Goal: Transaction & Acquisition: Purchase product/service

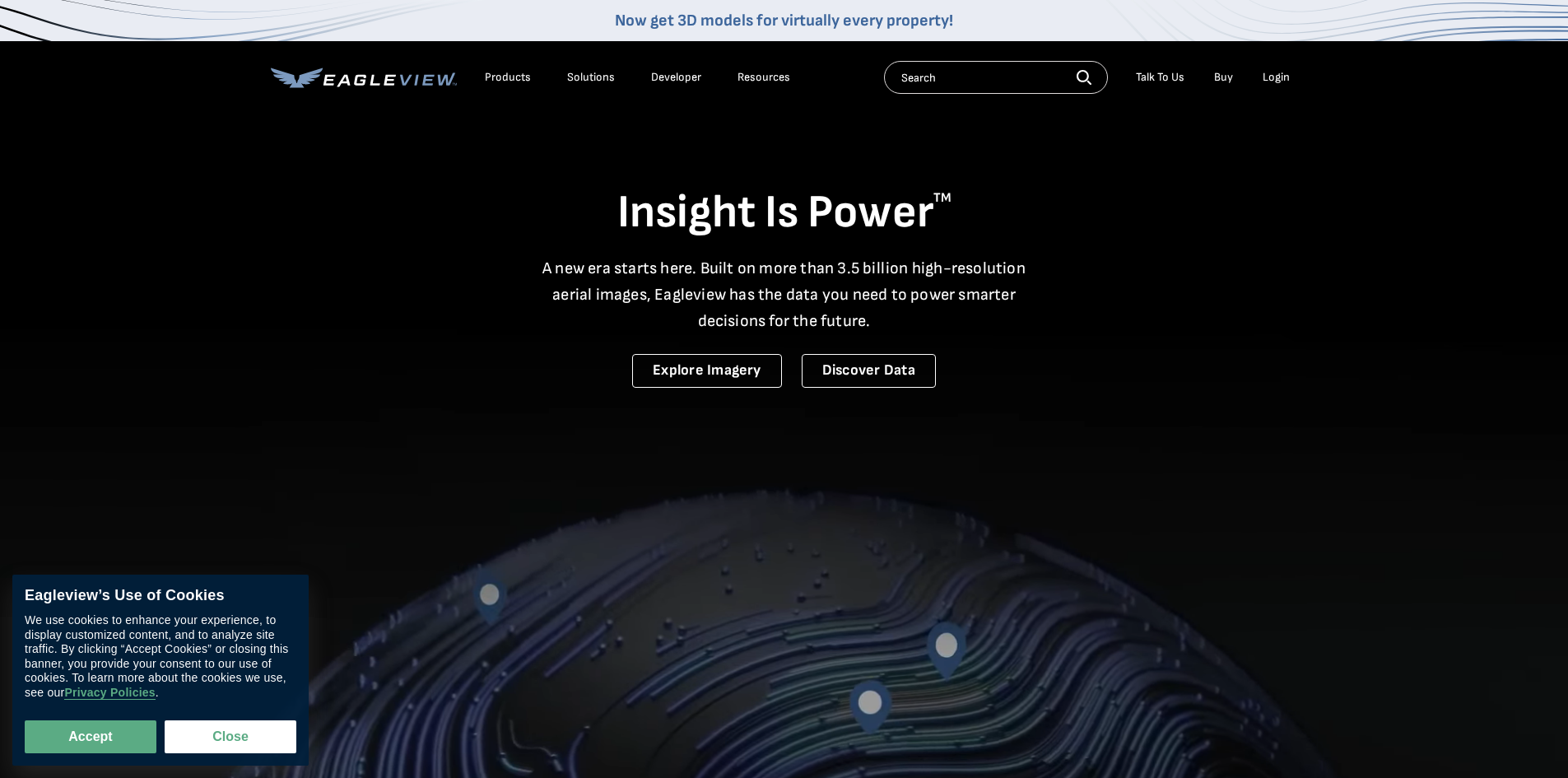
click at [1288, 70] on div "Login" at bounding box center [1276, 78] width 27 height 15
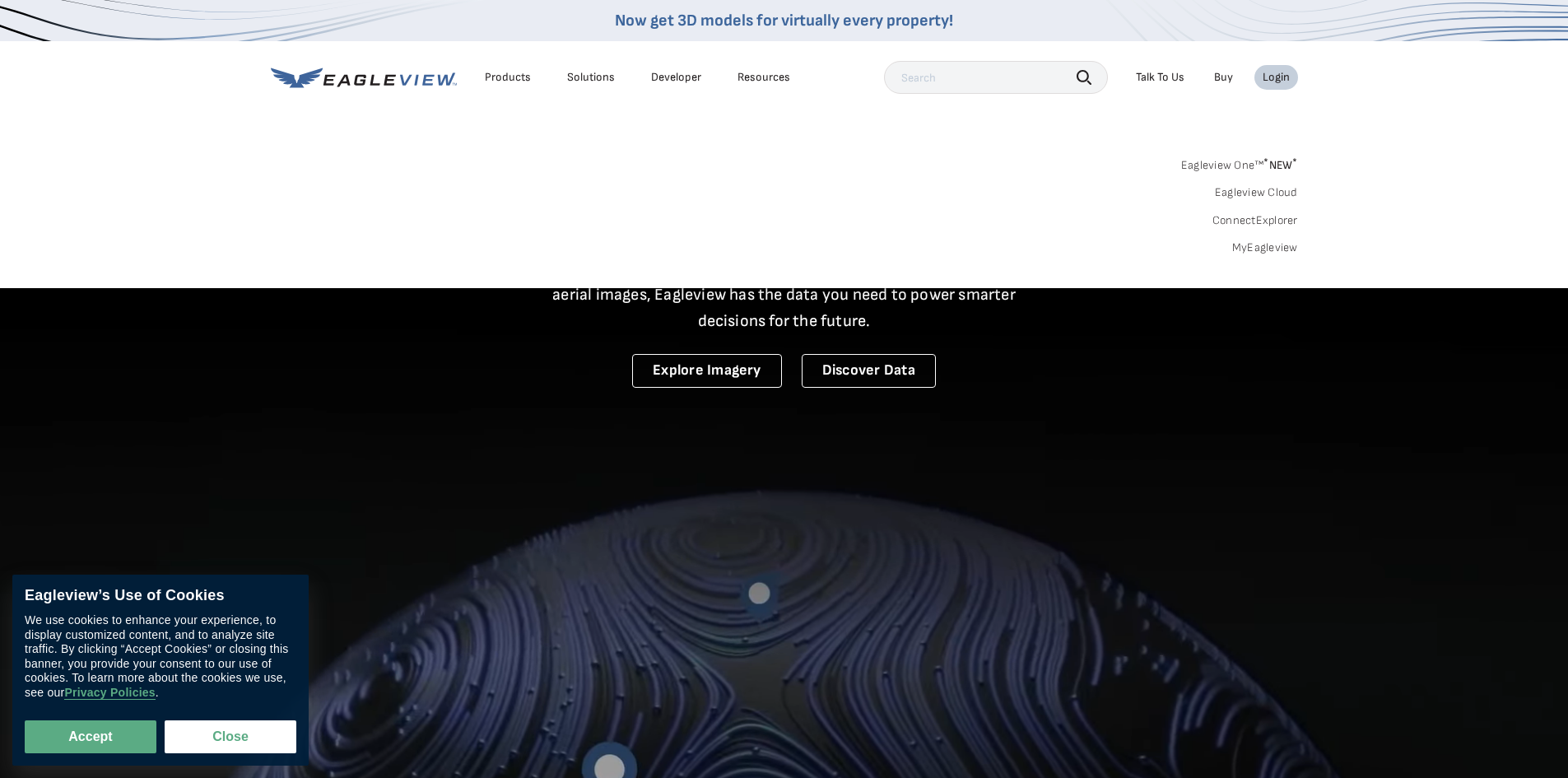
click at [1262, 248] on link "MyEagleview" at bounding box center [1265, 248] width 65 height 15
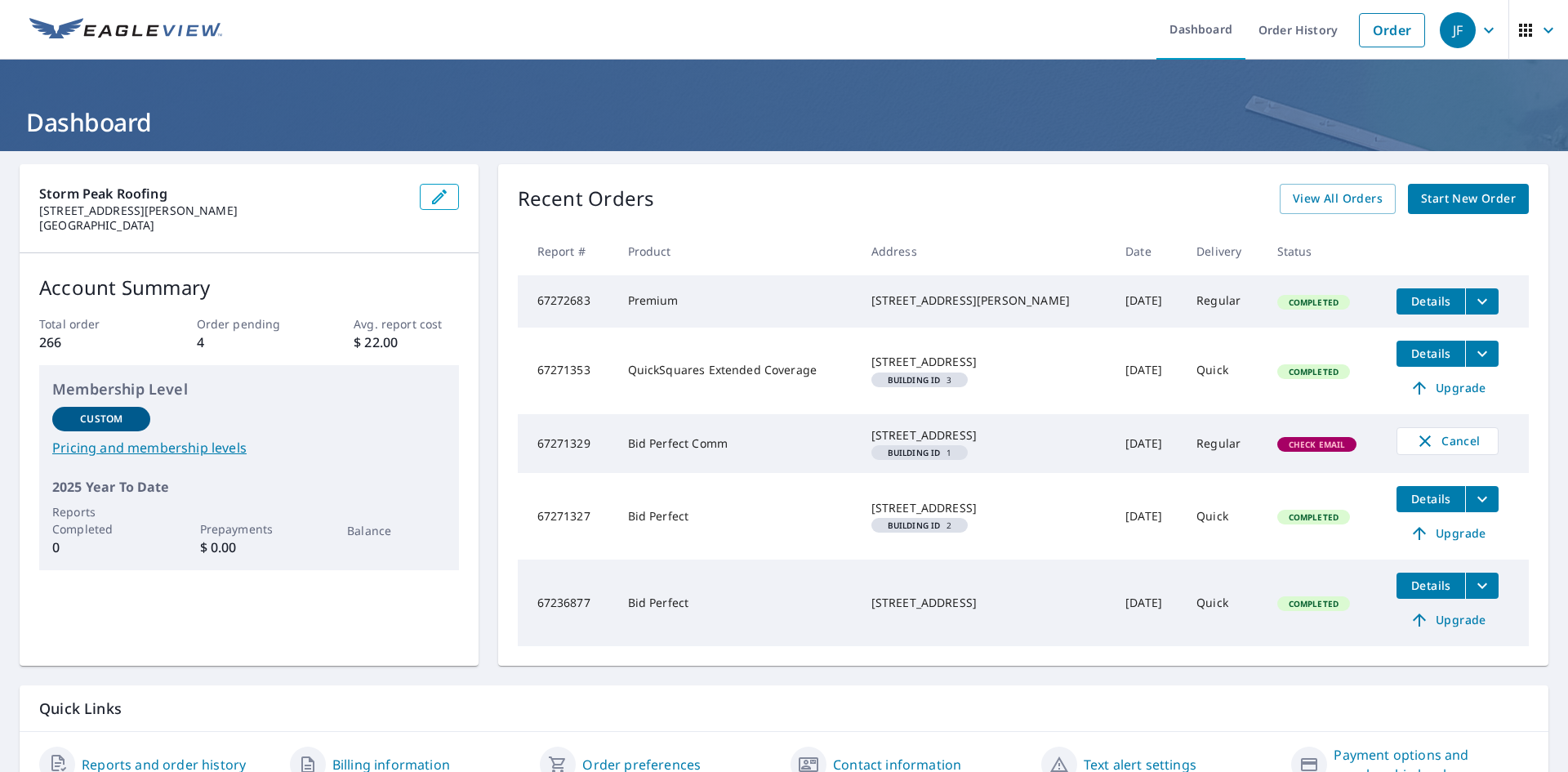
click at [1475, 203] on span "Start New Order" at bounding box center [1468, 199] width 95 height 20
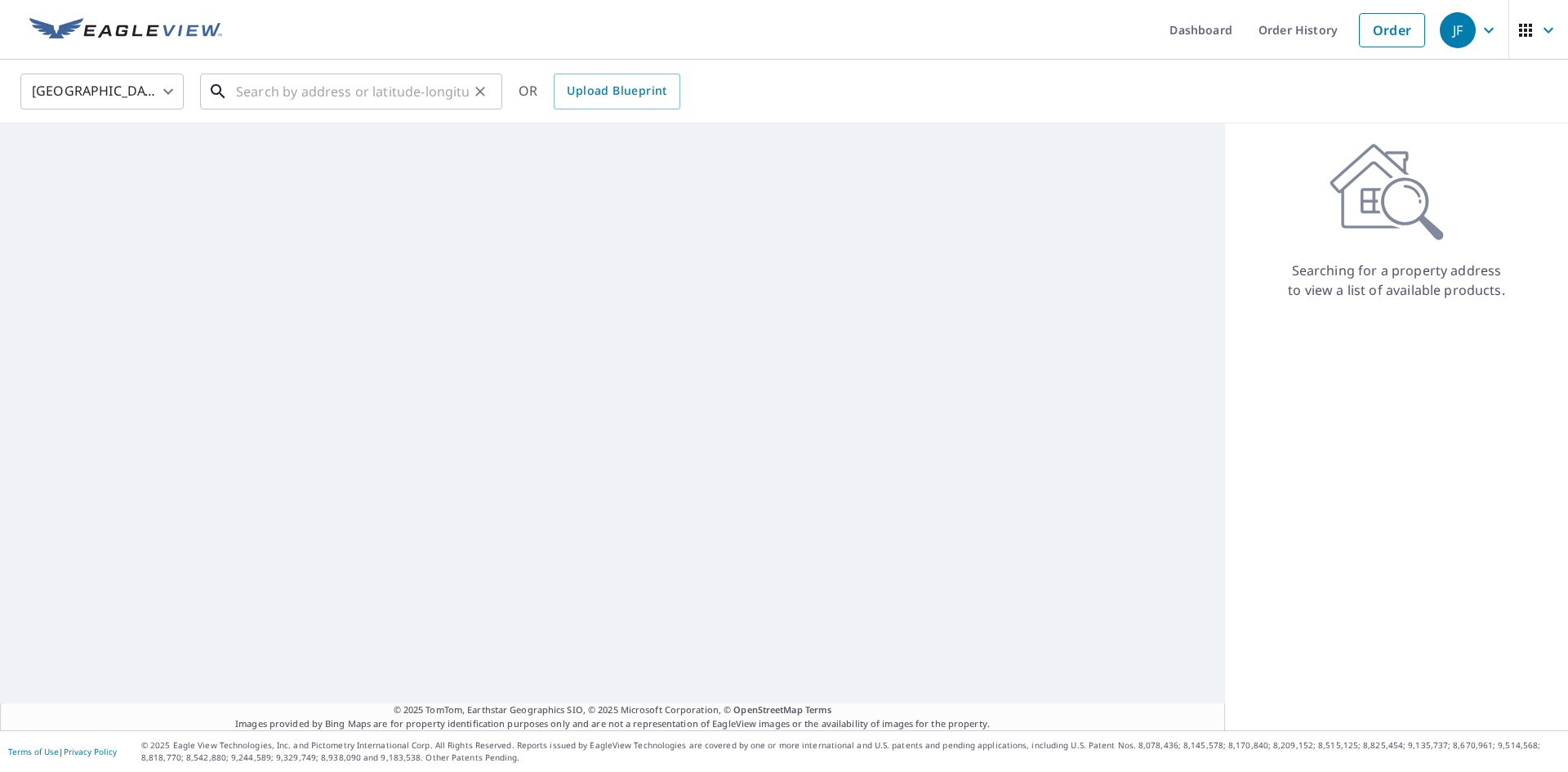
click at [319, 95] on input "text" at bounding box center [352, 91] width 233 height 45
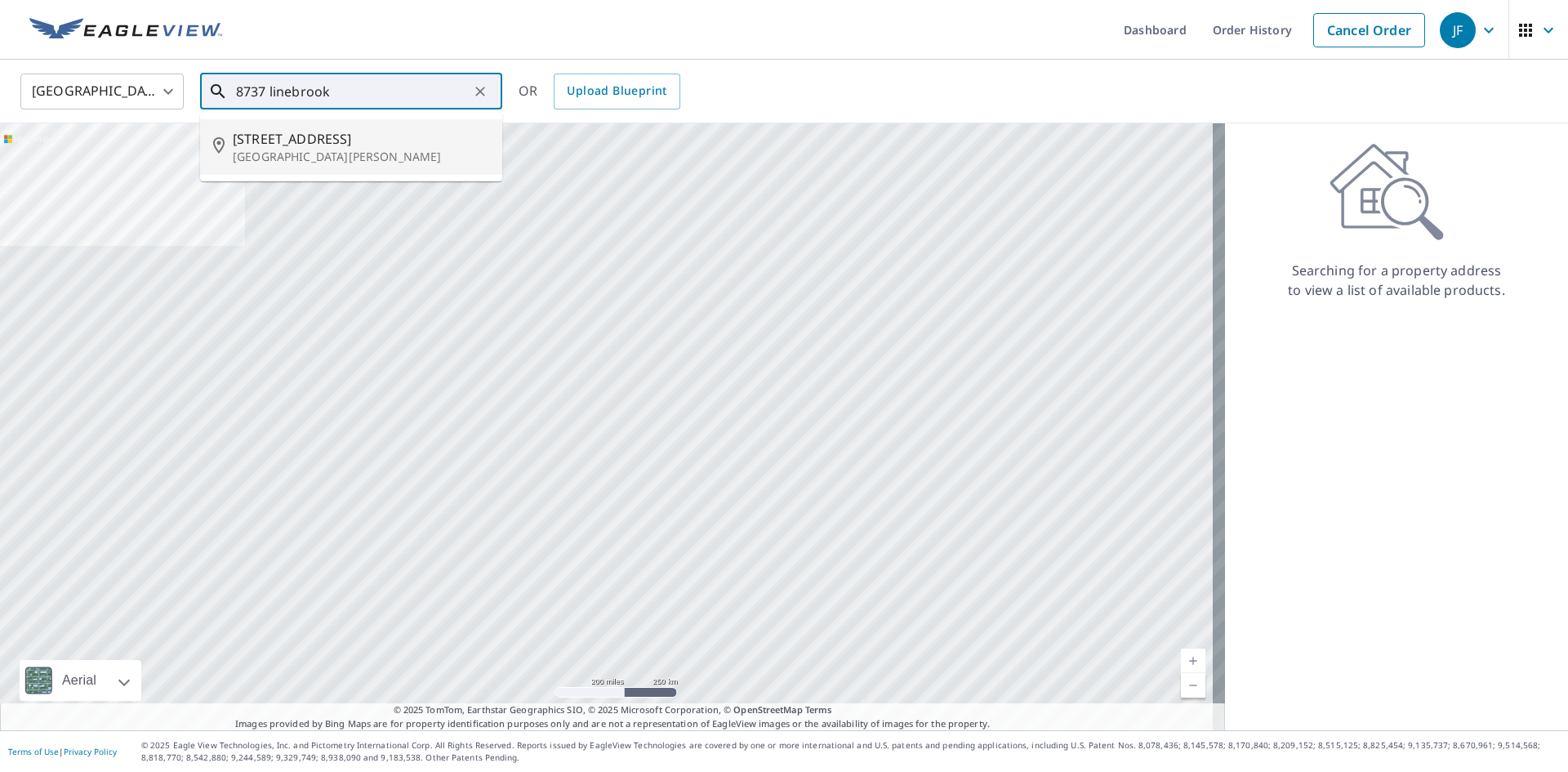
click at [330, 161] on p "New Port Richey, FL 34655" at bounding box center [360, 157] width 257 height 17
type input "8737 Linebrook Dr New Port Richey, FL 34655"
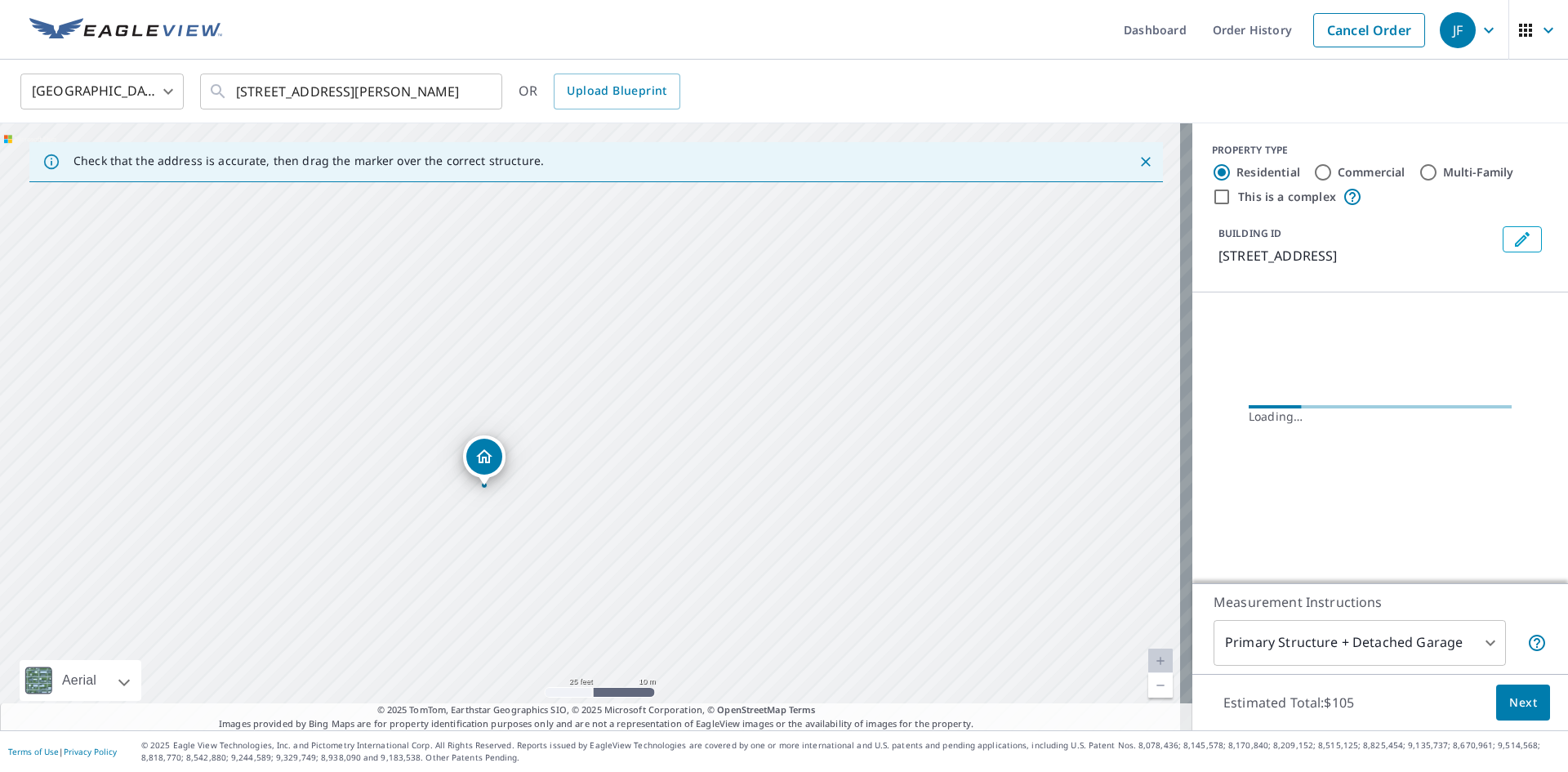
drag, startPoint x: 602, startPoint y: 443, endPoint x: 736, endPoint y: 423, distance: 135.5
click at [736, 423] on div "8737 Linebrook Dr Trinity, FL 34655" at bounding box center [596, 426] width 1192 height 607
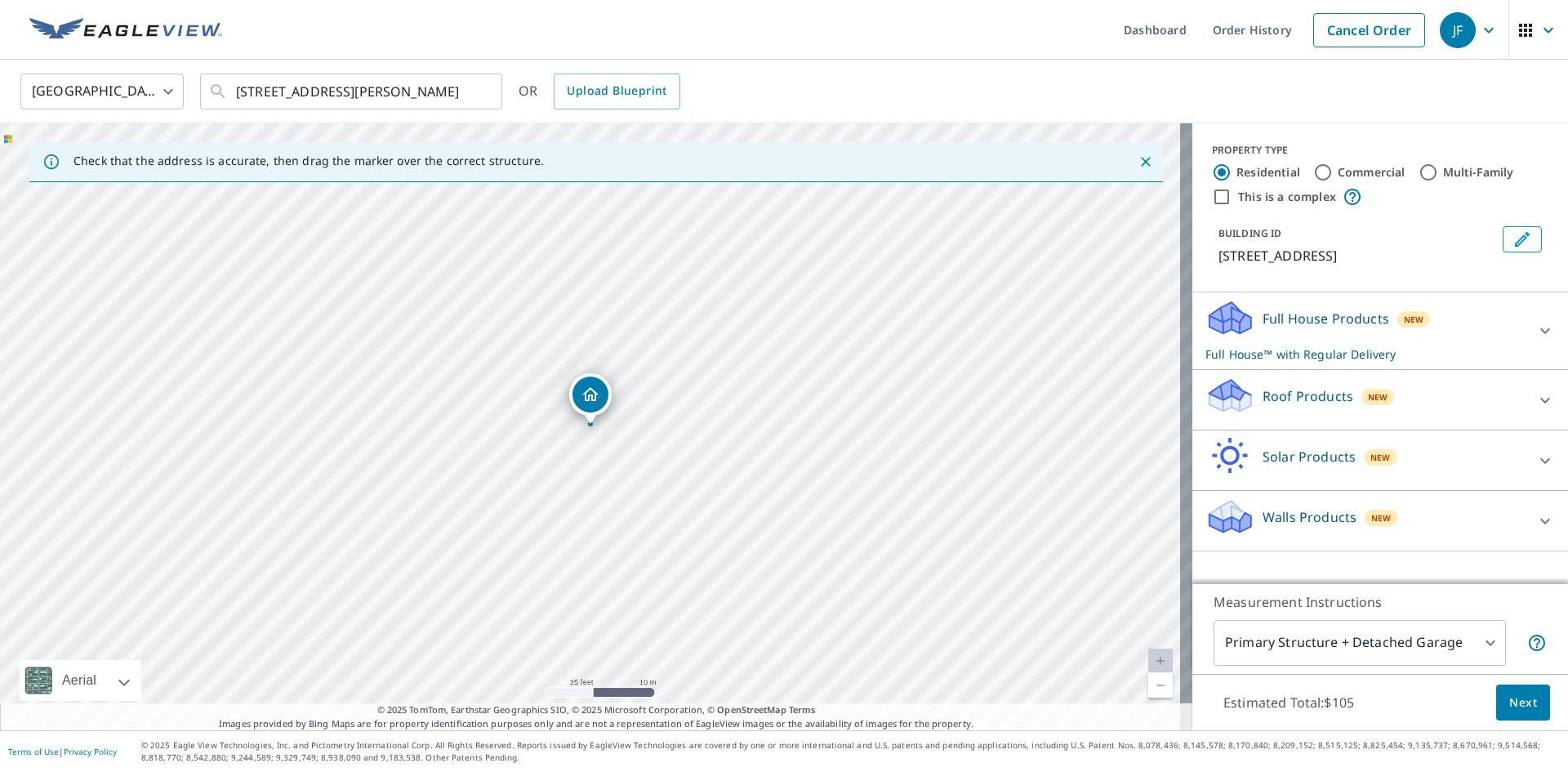
click at [1377, 413] on div "Roof Products New" at bounding box center [1364, 399] width 320 height 46
click at [1212, 532] on input "Bid Perfect™ $18" at bounding box center [1217, 538] width 24 height 19
checkbox input "true"
checkbox input "false"
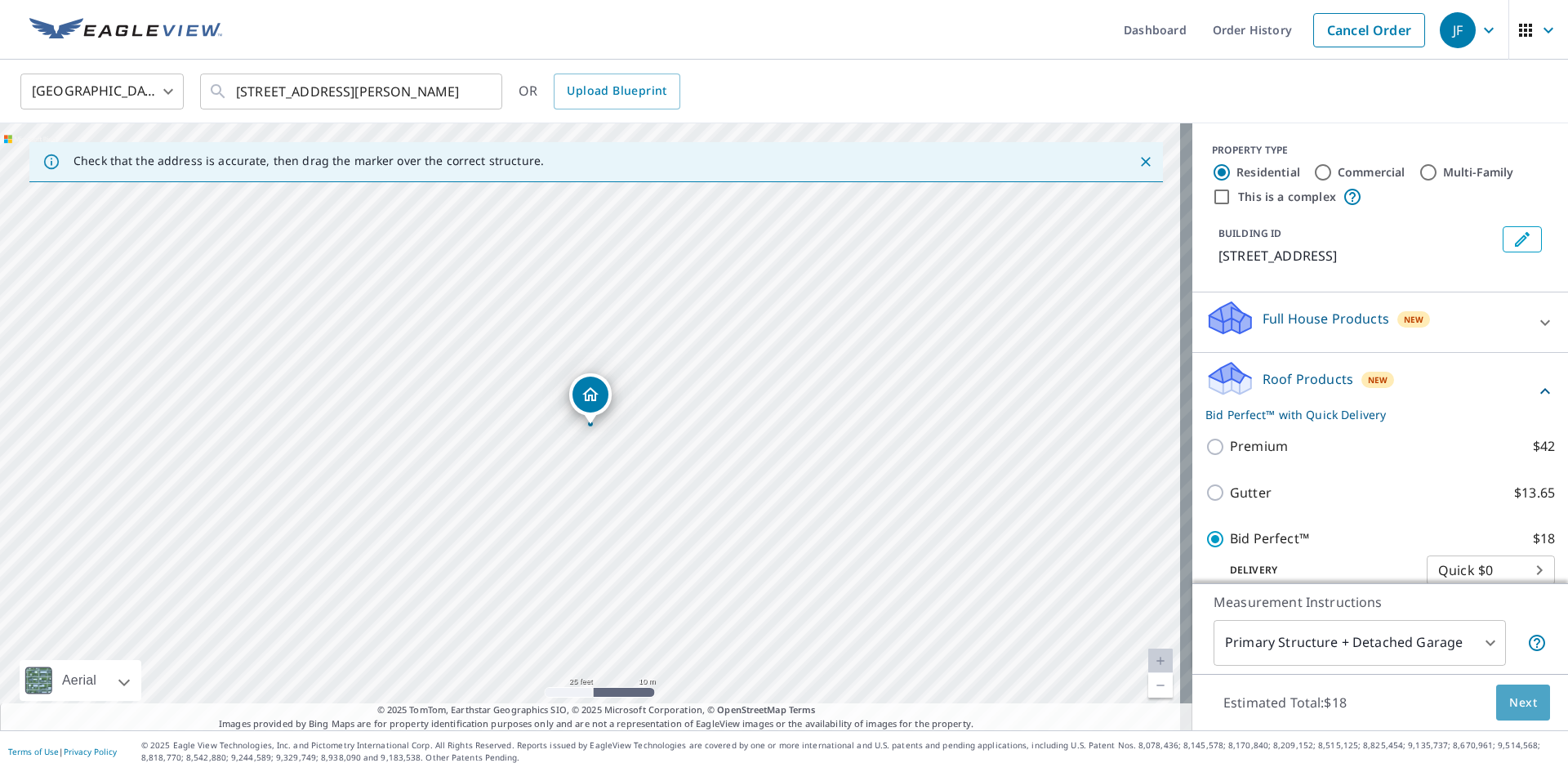
click at [1509, 699] on span "Next" at bounding box center [1523, 702] width 28 height 20
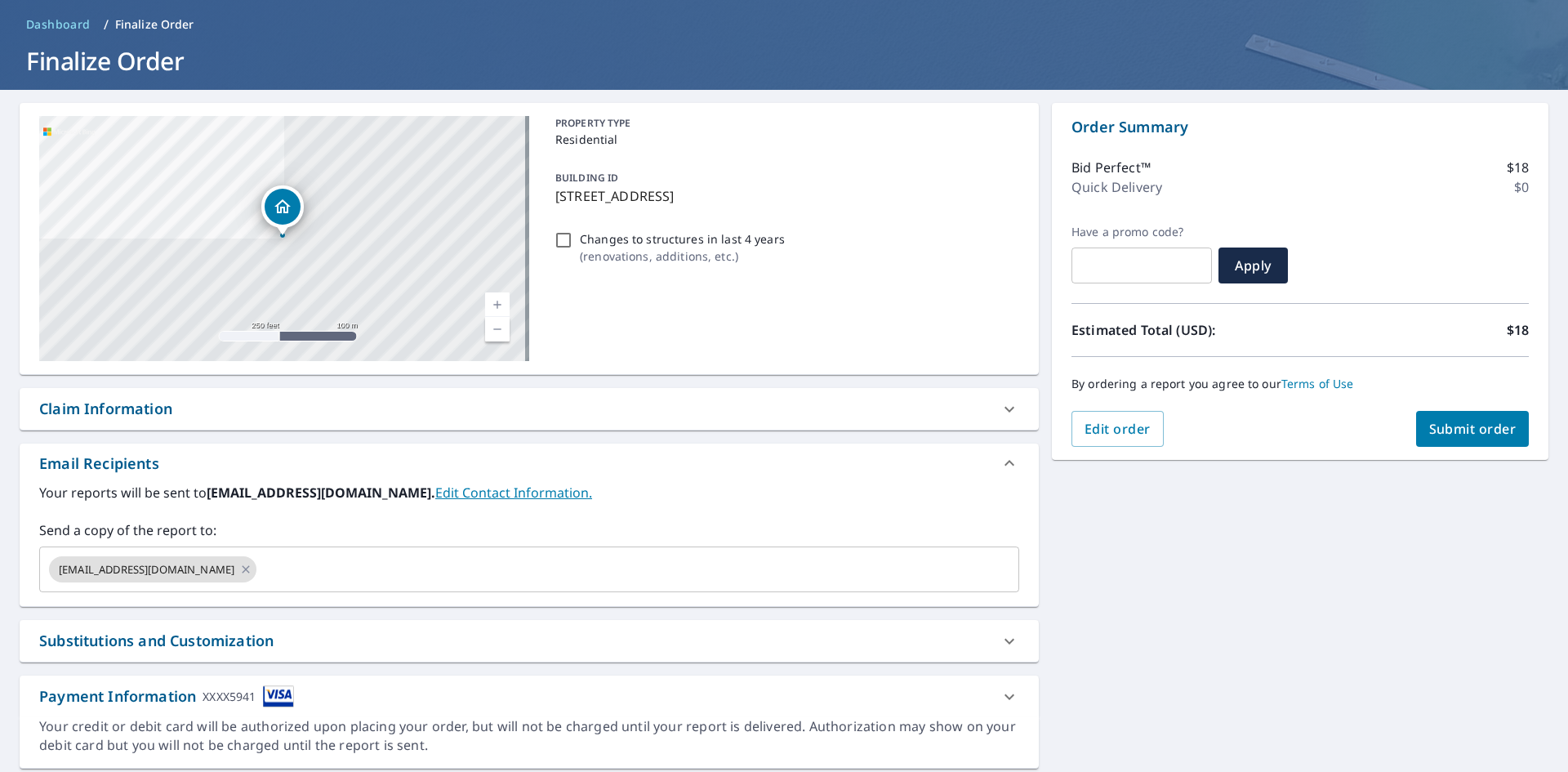
scroll to position [113, 0]
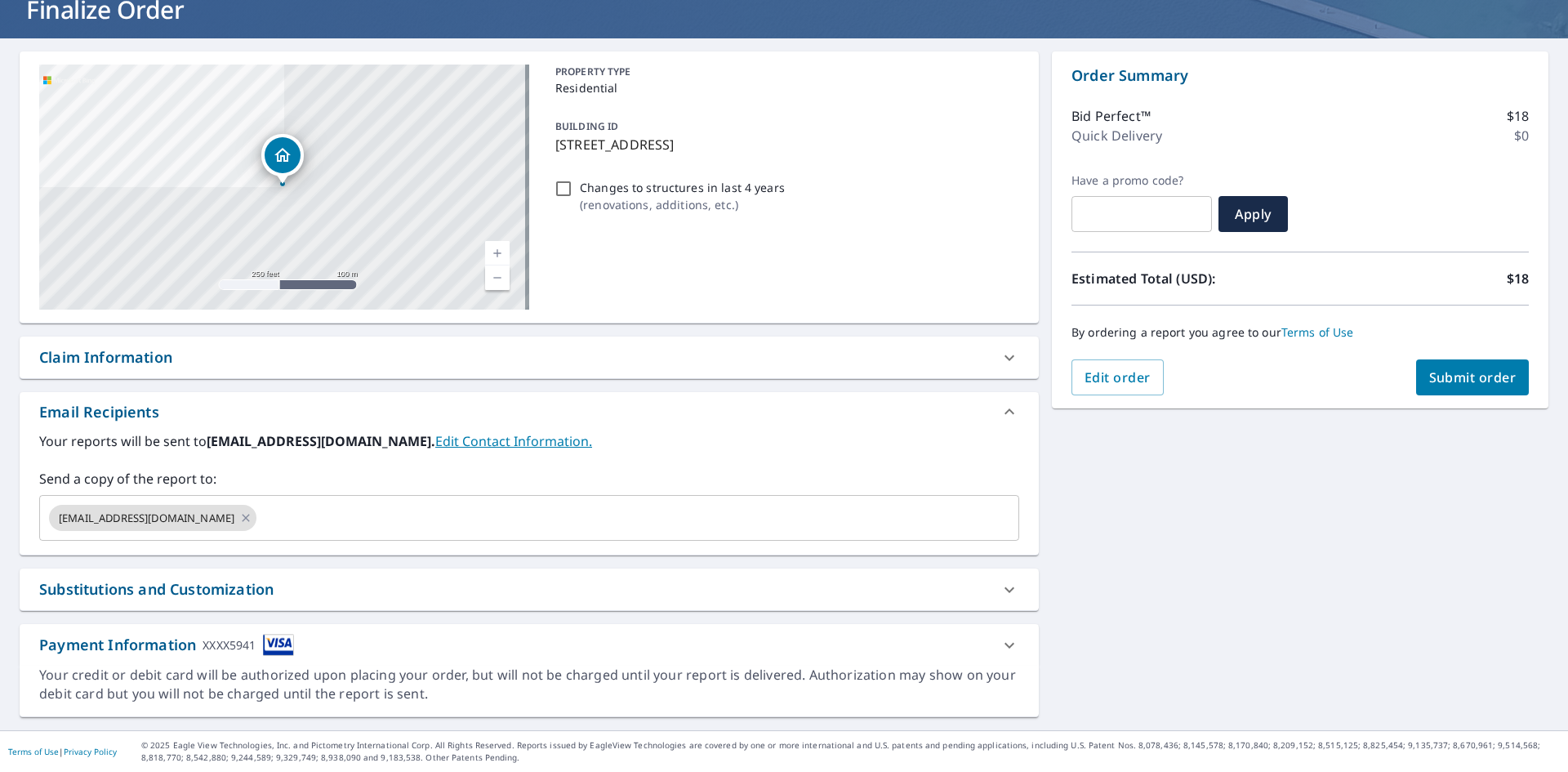
click at [1449, 380] on span "Submit order" at bounding box center [1473, 376] width 87 height 18
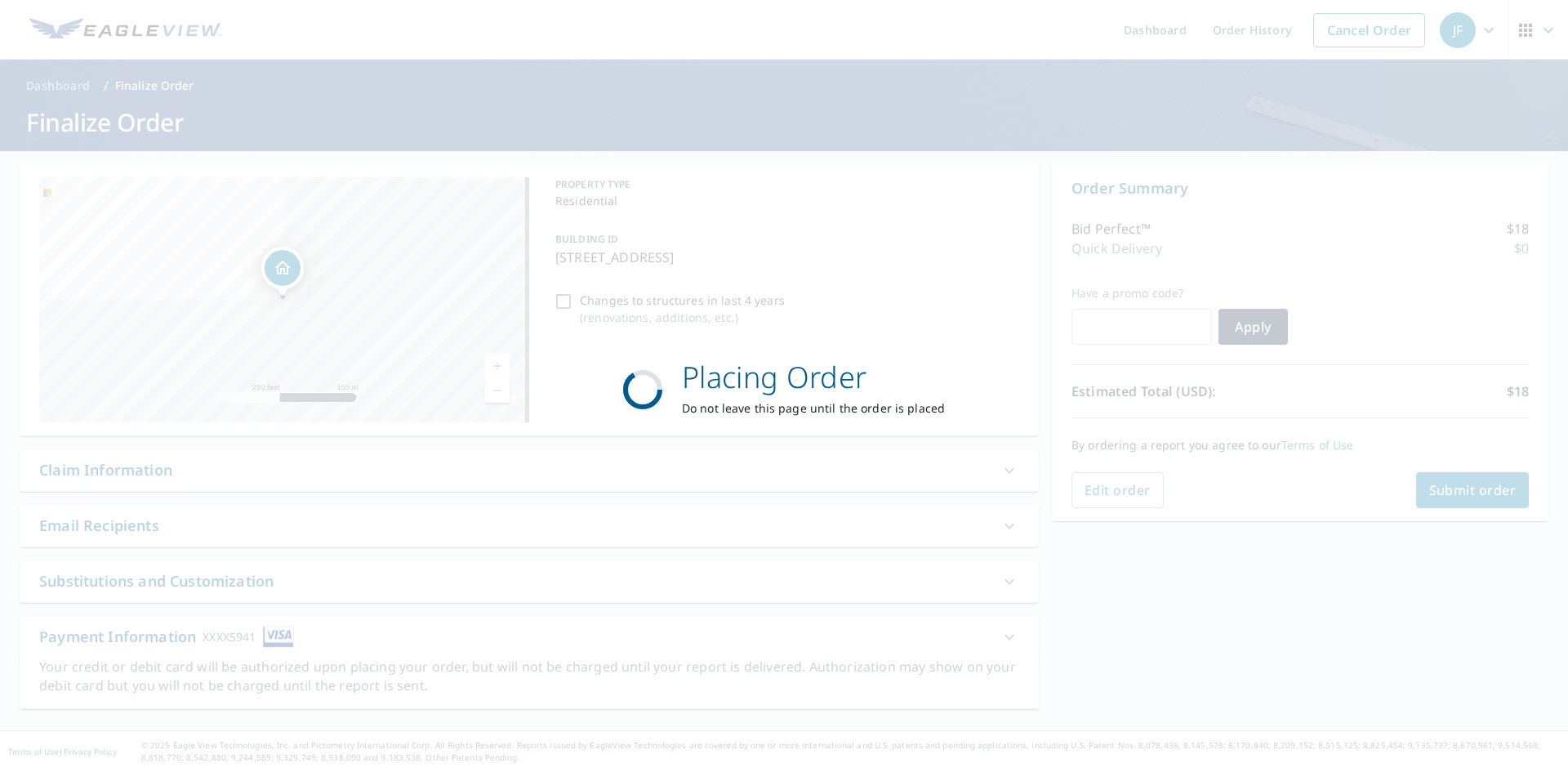
scroll to position [0, 0]
